Goal: Task Accomplishment & Management: Manage account settings

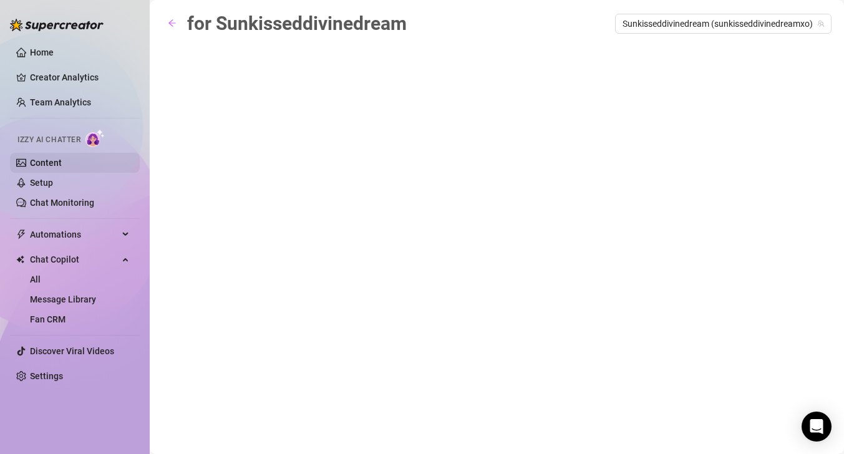
click at [51, 161] on link "Content" at bounding box center [46, 163] width 32 height 10
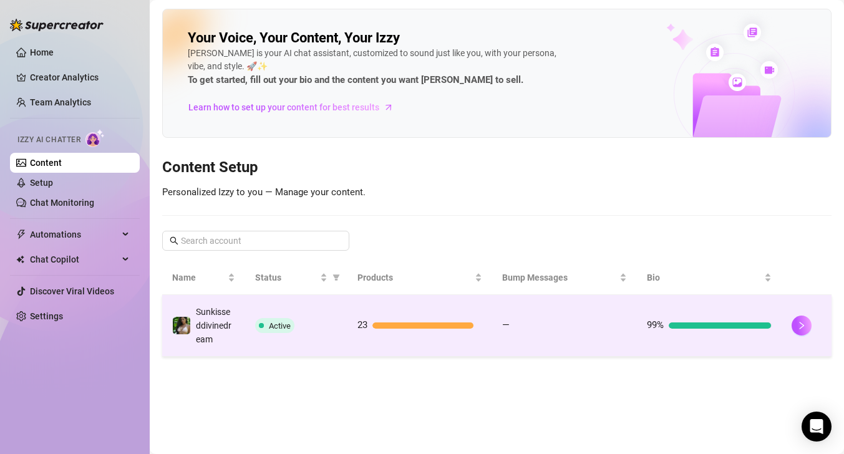
click at [547, 320] on div "—" at bounding box center [564, 325] width 125 height 15
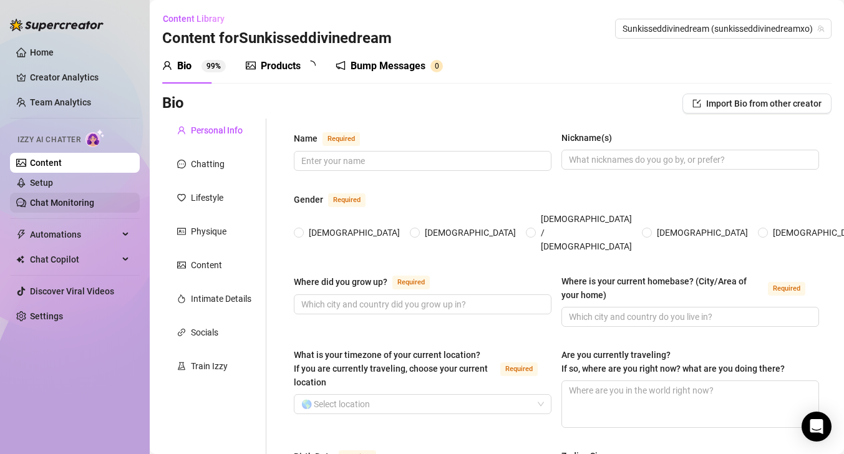
click at [83, 202] on link "Chat Monitoring" at bounding box center [62, 203] width 64 height 10
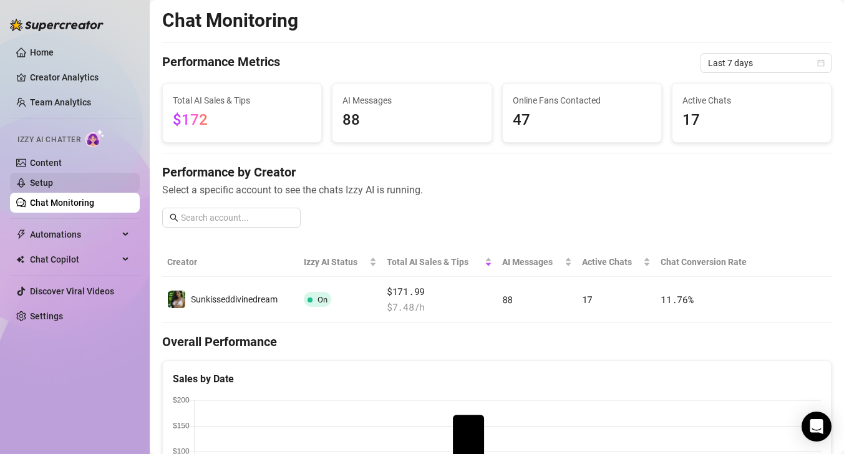
click at [53, 181] on link "Setup" at bounding box center [41, 183] width 23 height 10
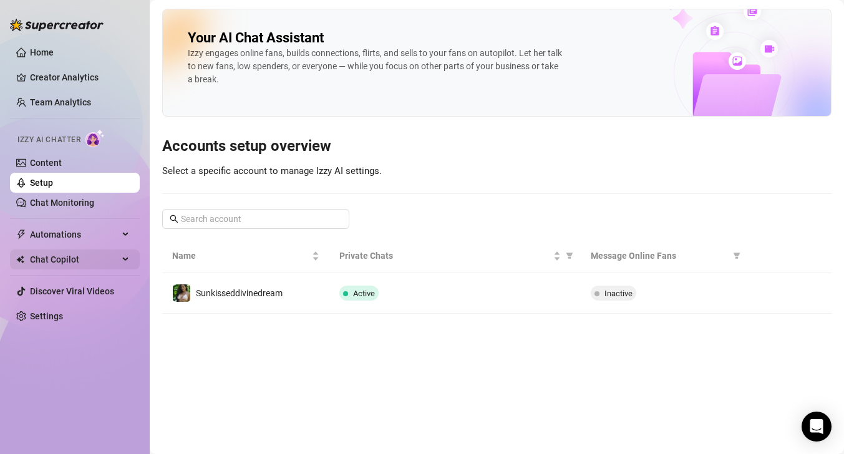
click at [92, 264] on span "Chat Copilot" at bounding box center [74, 260] width 89 height 20
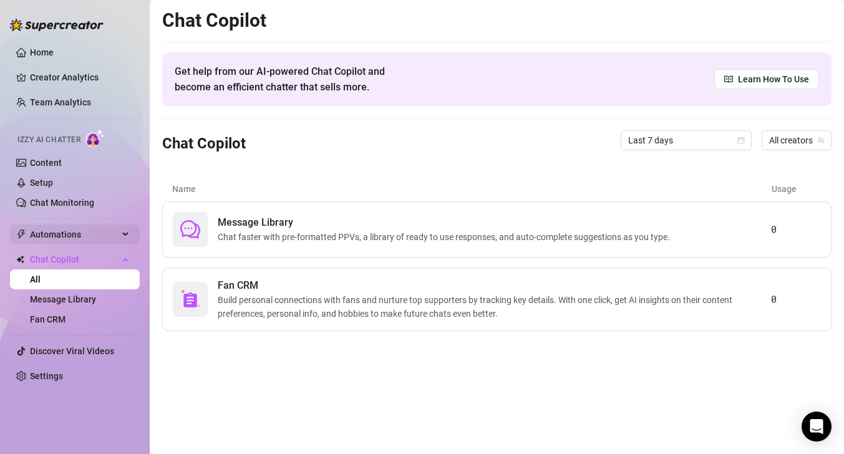
click at [72, 228] on span "Automations" at bounding box center [74, 235] width 89 height 20
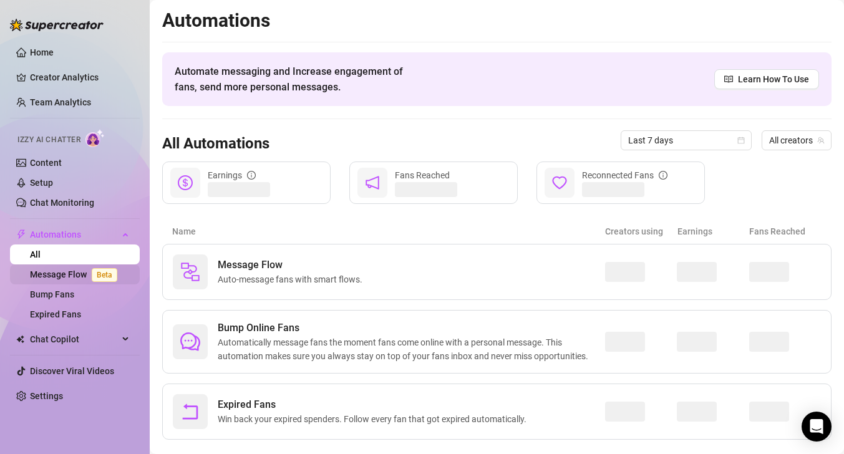
click at [81, 271] on link "Message Flow Beta" at bounding box center [76, 275] width 92 height 10
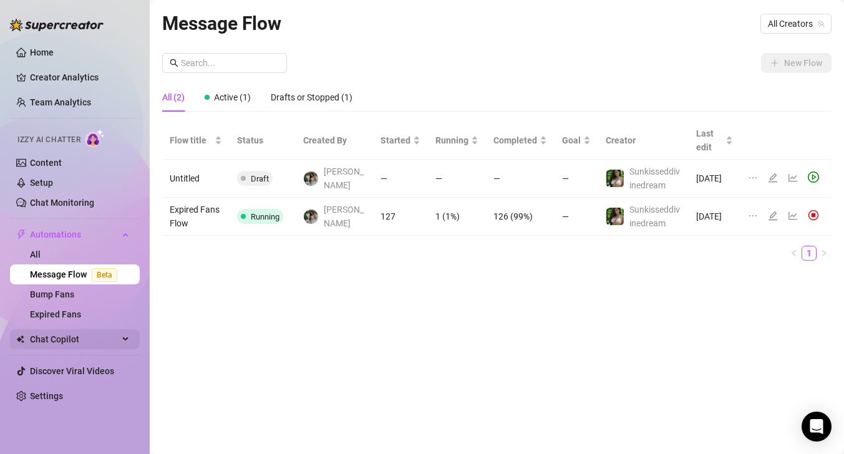
click at [76, 338] on span "Chat Copilot" at bounding box center [74, 340] width 89 height 20
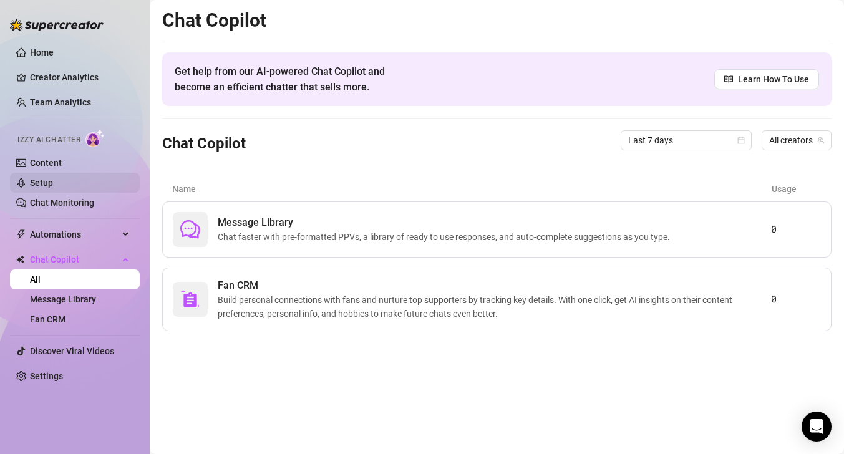
click at [53, 188] on link "Setup" at bounding box center [41, 183] width 23 height 10
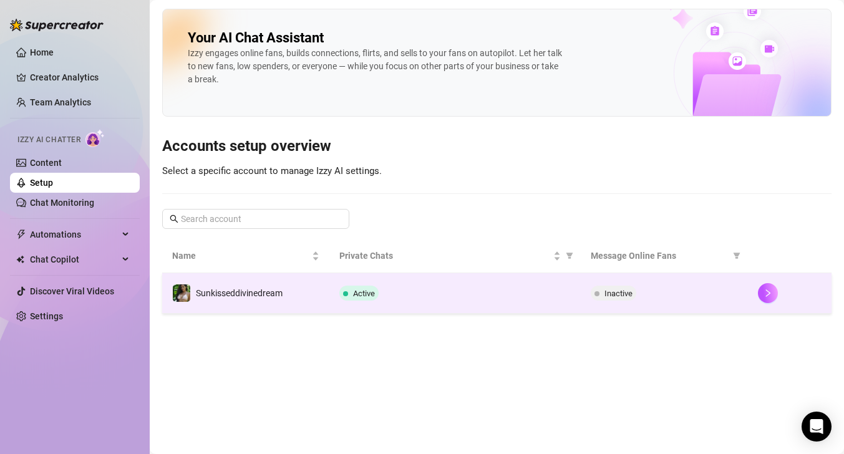
click at [542, 291] on div "Active" at bounding box center [455, 293] width 231 height 15
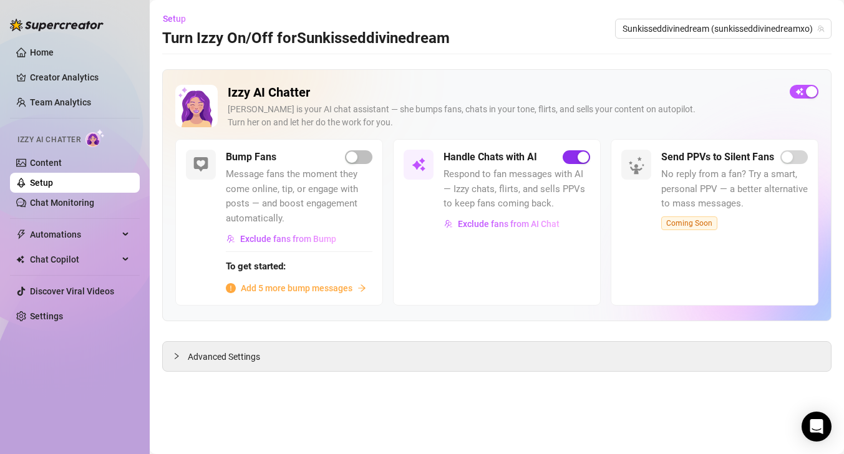
click at [576, 159] on button "button" at bounding box center [576, 157] width 27 height 14
